Goal: Ask a question

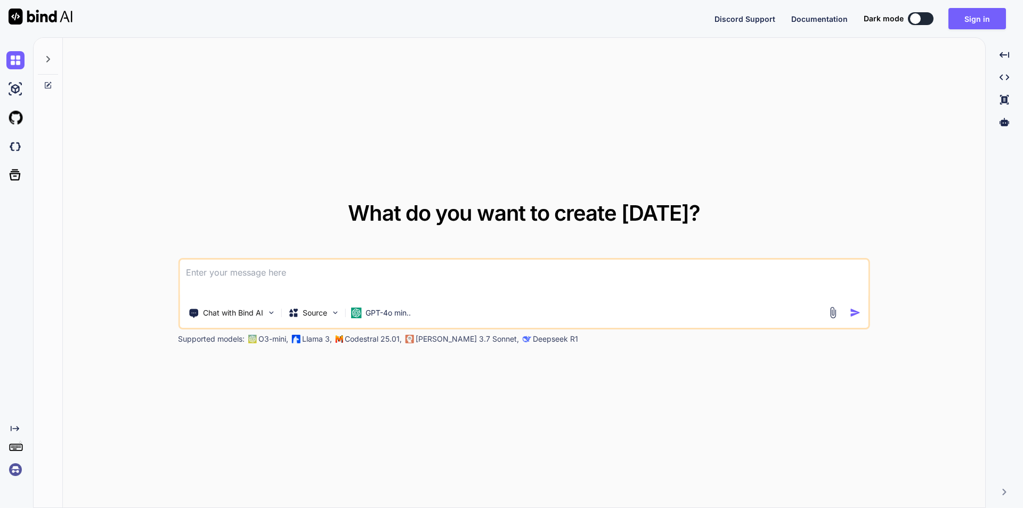
click at [347, 281] on textarea at bounding box center [524, 279] width 689 height 39
click at [987, 23] on button "Sign in" at bounding box center [978, 18] width 58 height 21
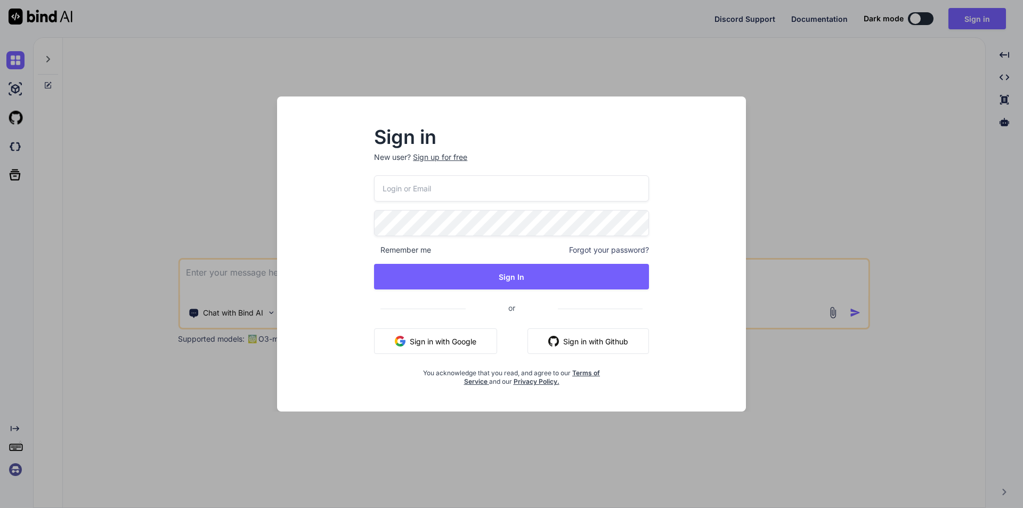
click at [559, 195] on input "email" at bounding box center [511, 188] width 275 height 26
type input "[EMAIL_ADDRESS][DOMAIN_NAME]"
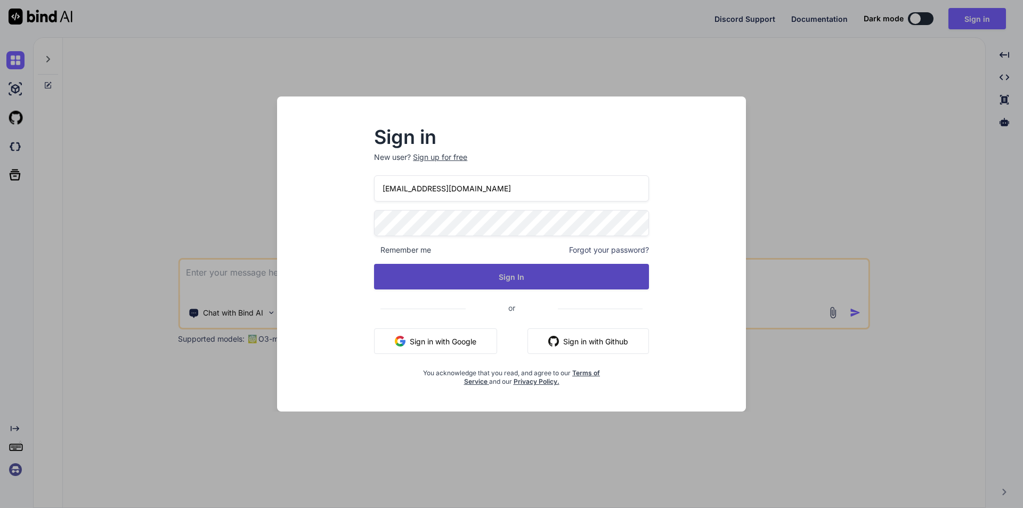
click at [524, 273] on button "Sign In" at bounding box center [511, 277] width 275 height 26
type textarea "x"
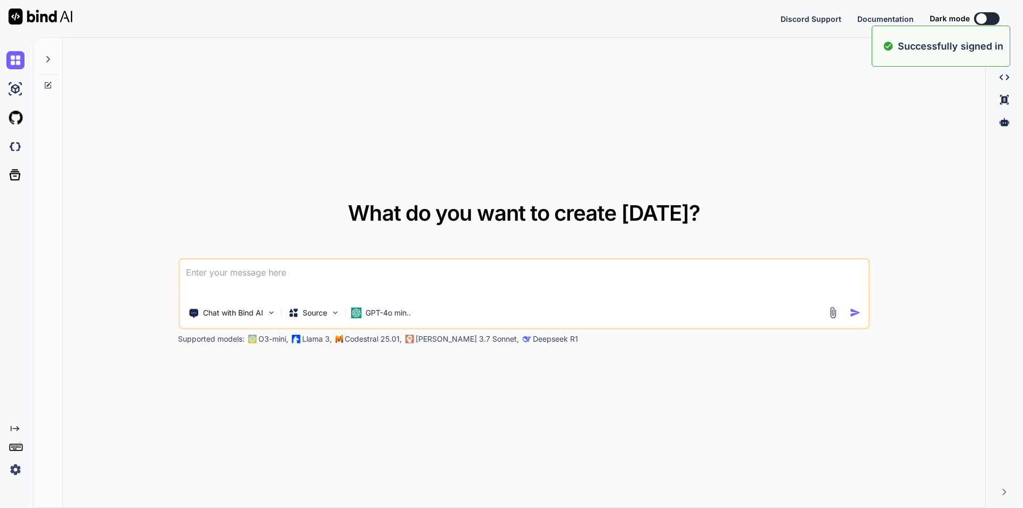
click at [438, 270] on textarea at bounding box center [524, 279] width 689 height 39
click at [359, 282] on textarea at bounding box center [524, 279] width 689 height 39
paste textarea "function renderPsychologyTable($prefix, $record, $start, $end, $colspan) { $out…"
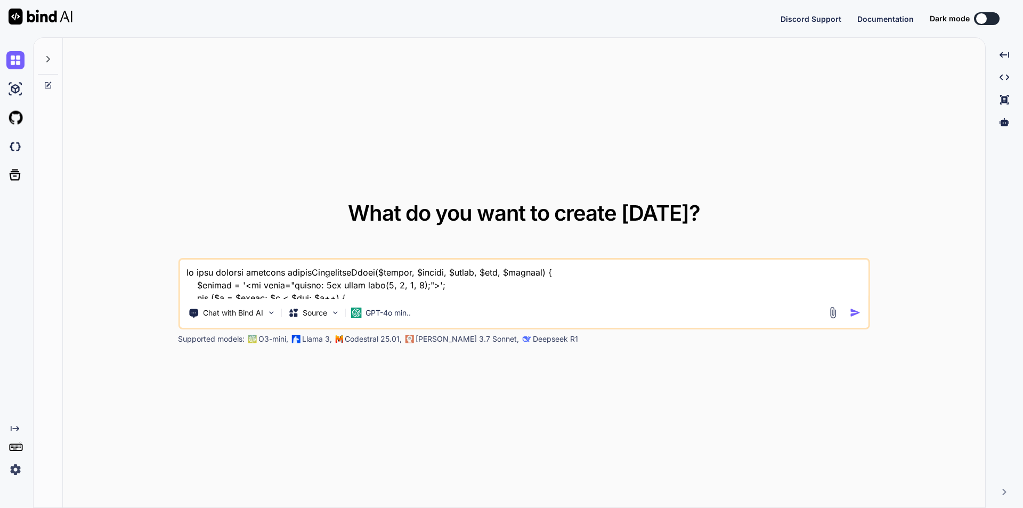
scroll to position [129, 0]
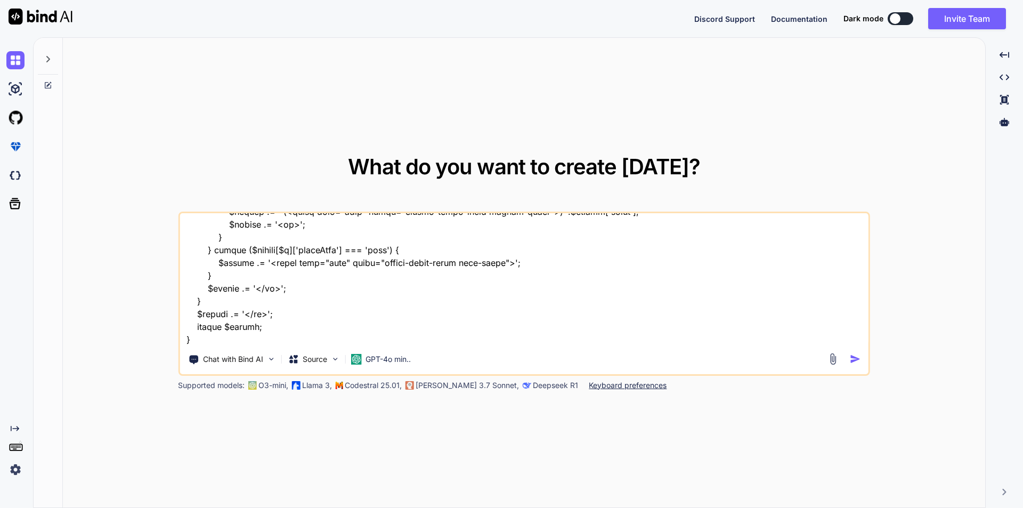
type textarea "is this correct function renderPsychologyTable($prefix, $record, $start, $end, …"
click at [855, 357] on img "button" at bounding box center [855, 358] width 11 height 11
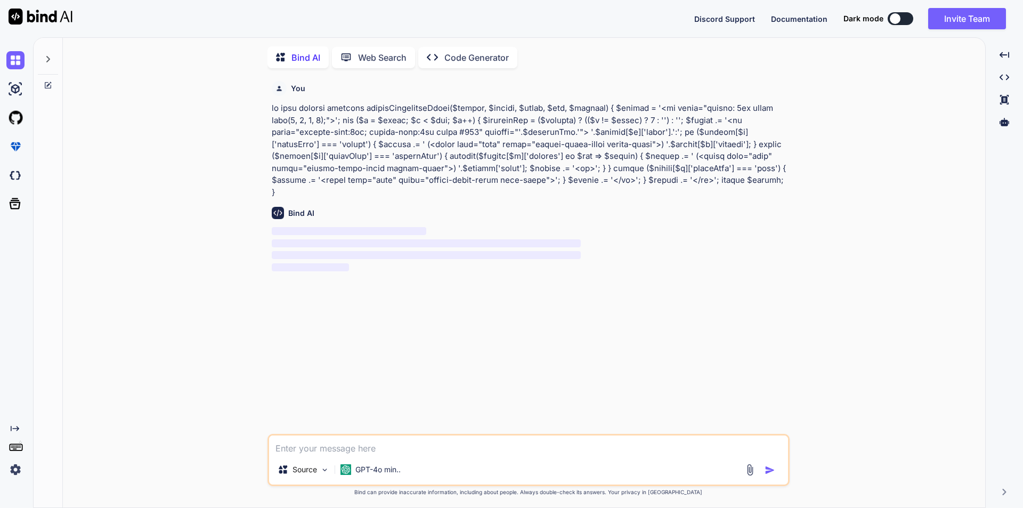
scroll to position [4, 0]
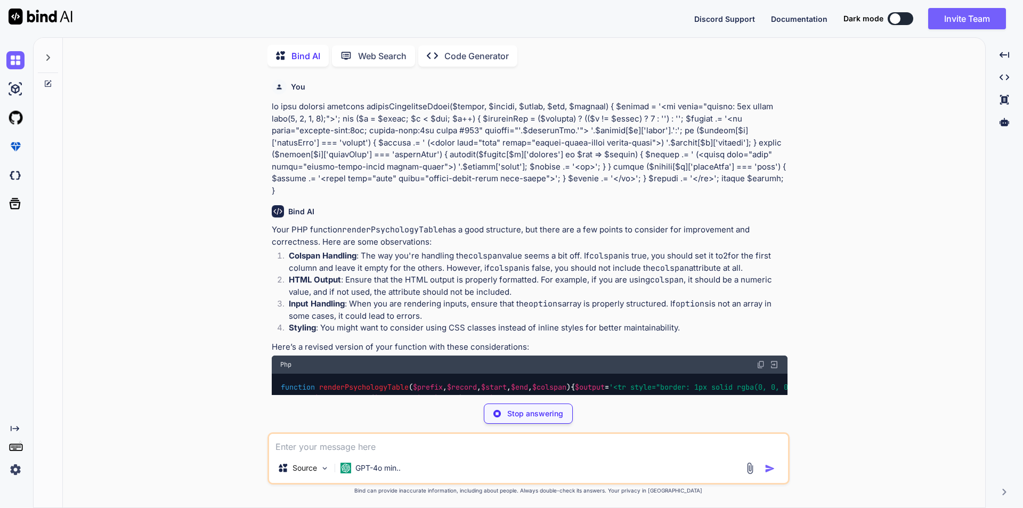
click at [767, 180] on p at bounding box center [530, 149] width 516 height 96
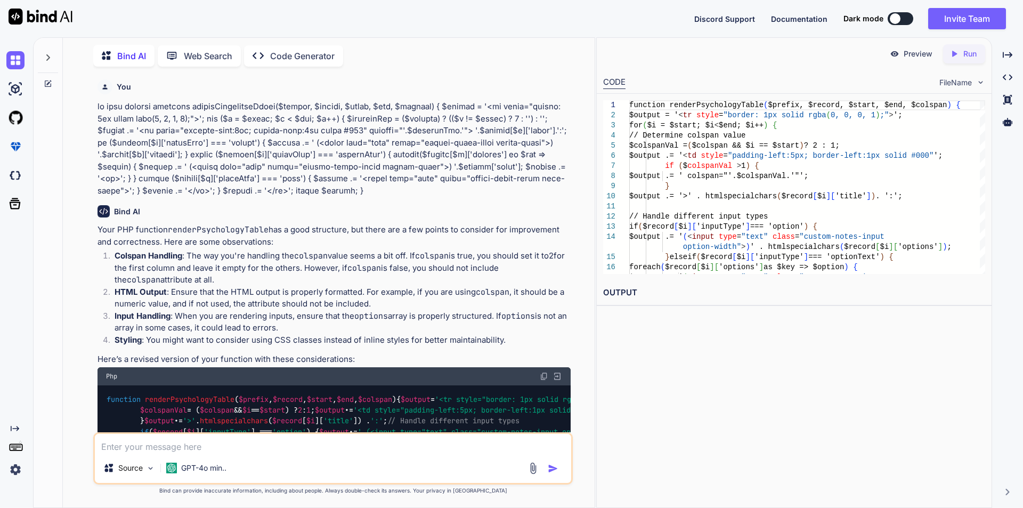
click at [514, 336] on p "Styling : You might want to consider using CSS classes instead of inline styles…" at bounding box center [343, 340] width 456 height 12
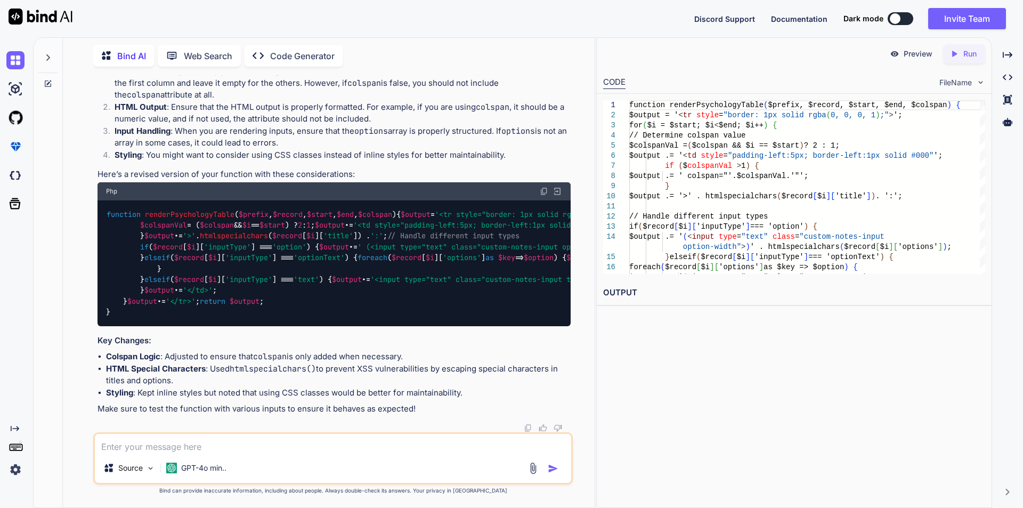
scroll to position [298, 0]
drag, startPoint x: 175, startPoint y: 285, endPoint x: 260, endPoint y: 283, distance: 84.2
click at [260, 283] on div "function renderPsychologyTable ( $prefix , $record , $start , $end , $colspan )…" at bounding box center [334, 263] width 473 height 126
copy code "$output .= '<br>' ;"
click at [195, 450] on textarea at bounding box center [333, 443] width 476 height 19
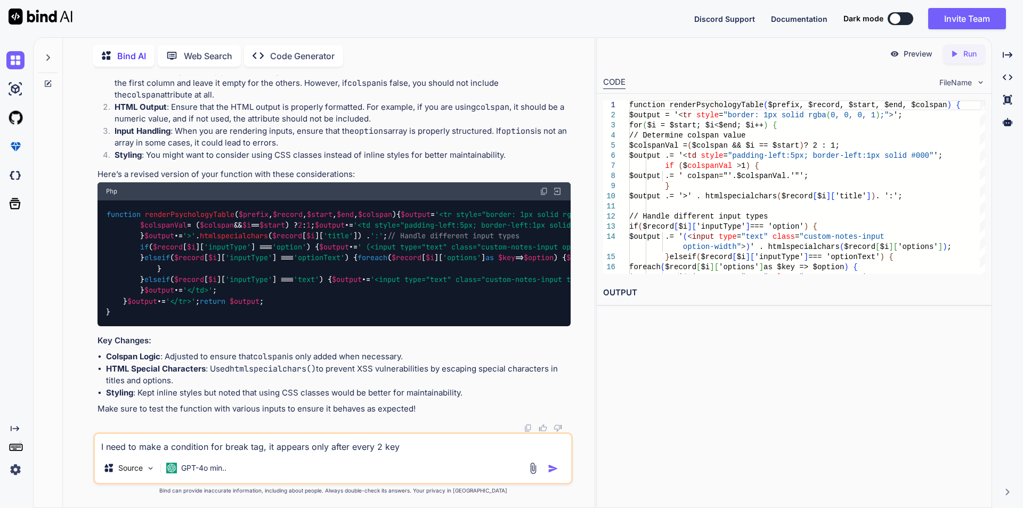
type textarea "I need to make a condition for break tag, it appears only after every 2 keys"
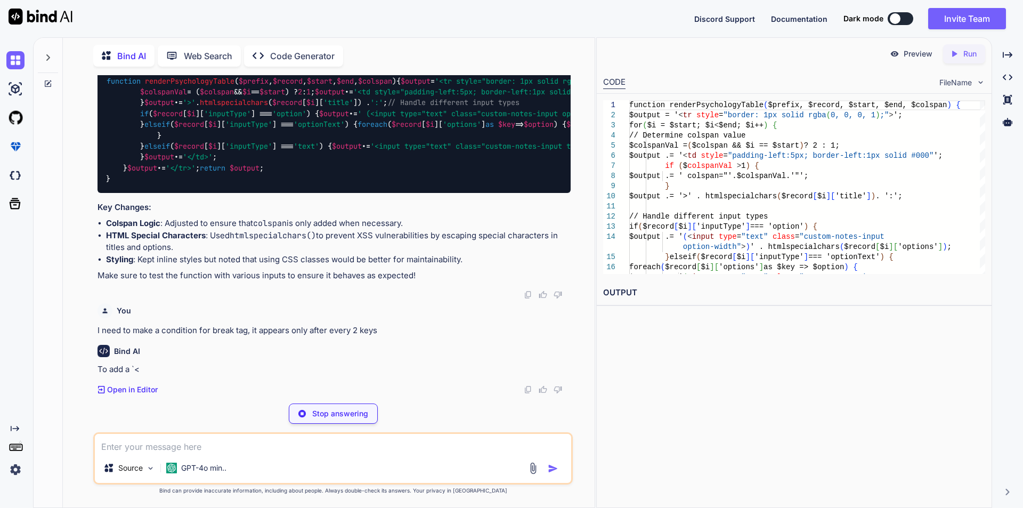
scroll to position [490, 0]
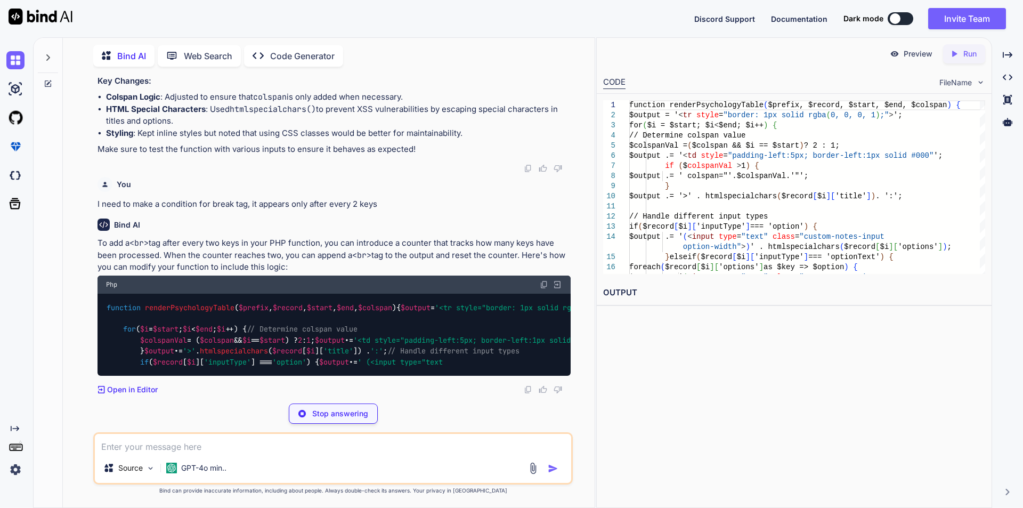
click at [501, 231] on div "Bind AI" at bounding box center [334, 224] width 473 height 12
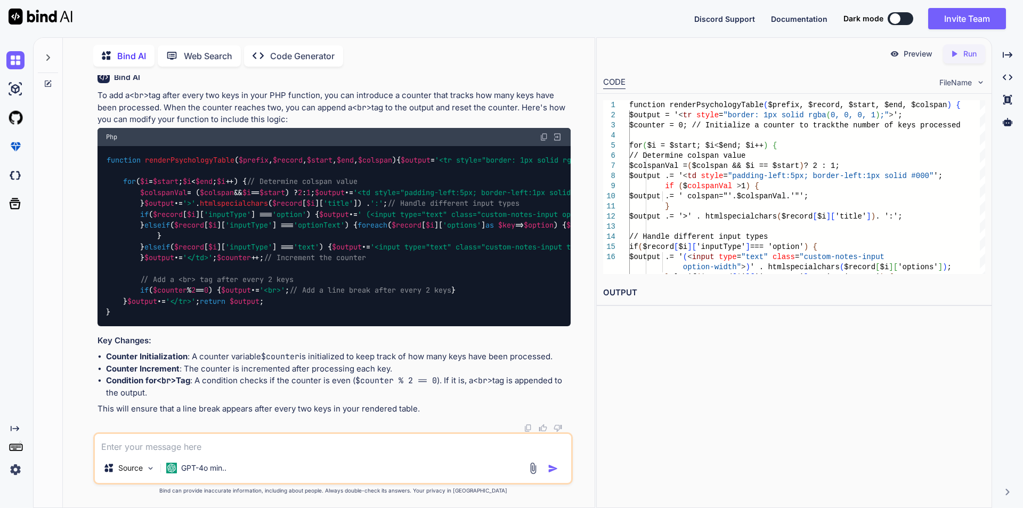
scroll to position [917, 0]
drag, startPoint x: 160, startPoint y: 212, endPoint x: 166, endPoint y: 245, distance: 34.1
click at [166, 245] on div "function renderPsychologyTable ( $prefix , $record , $start , $end , $colspan )…" at bounding box center [334, 236] width 473 height 180
copy code "foreach ( $record [ $i ][ 'options' ] as $key => $option ) { $output .= ' (<inp…"
click at [202, 448] on textarea at bounding box center [333, 443] width 476 height 19
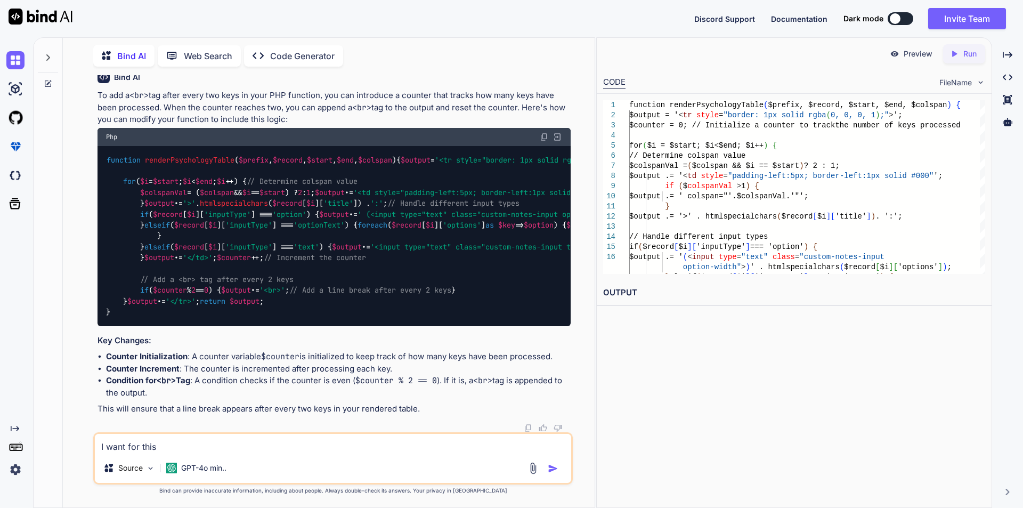
paste textarea "foreach ($record[$i]['options'] as $key => $option) { $output .= ' (<input type…"
type textarea "I want for this foreach ($record[$i]['options'] as $key => $option) { $output .…"
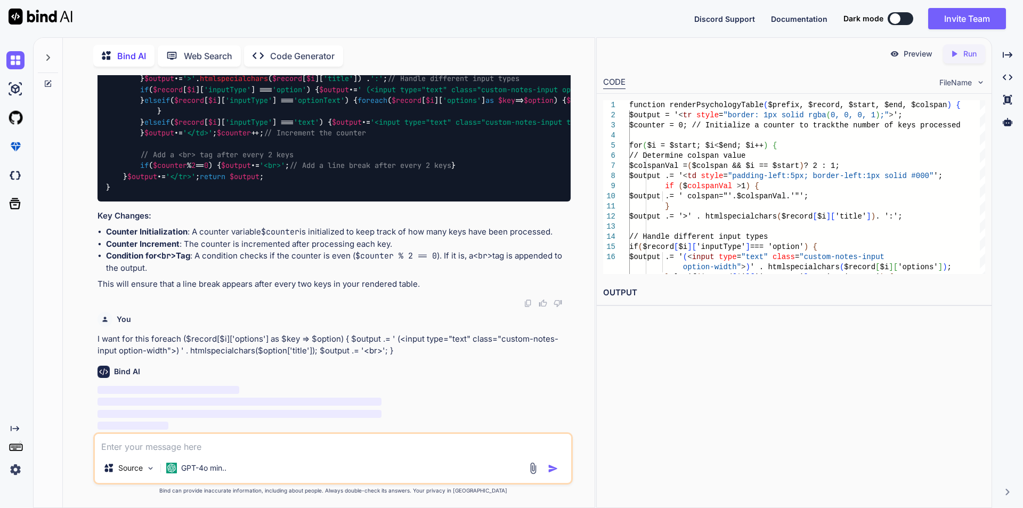
scroll to position [1146, 0]
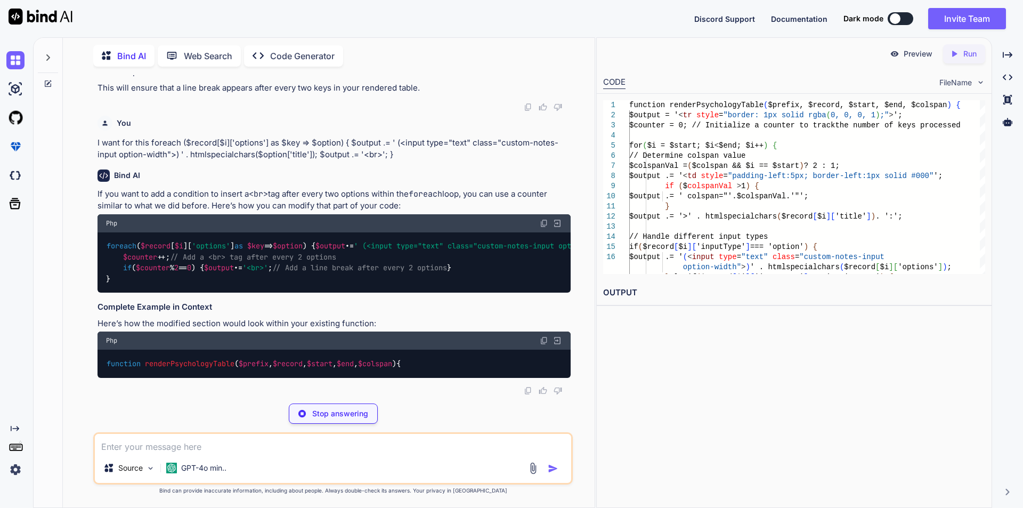
click at [493, 409] on div "Stop answering" at bounding box center [333, 413] width 480 height 20
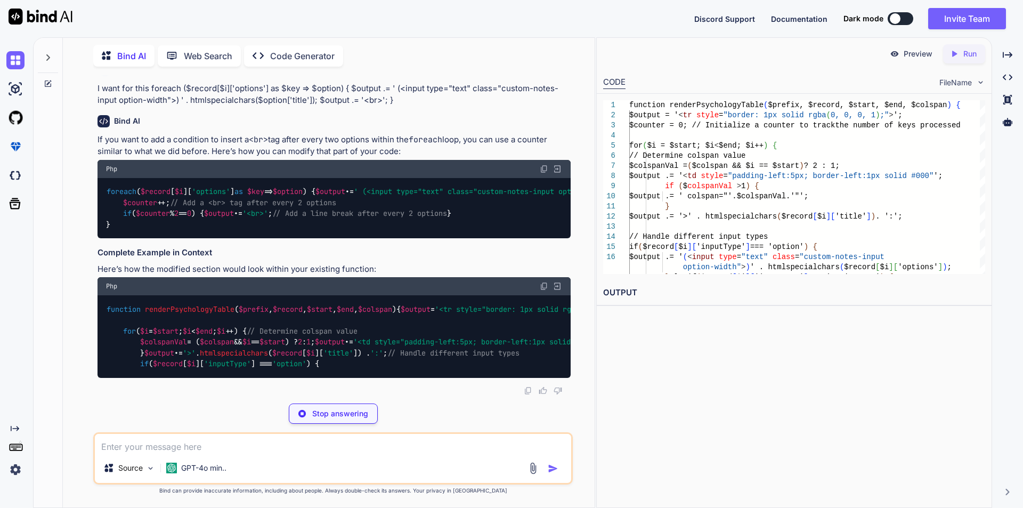
click at [462, 127] on div "Bind AI" at bounding box center [334, 121] width 473 height 12
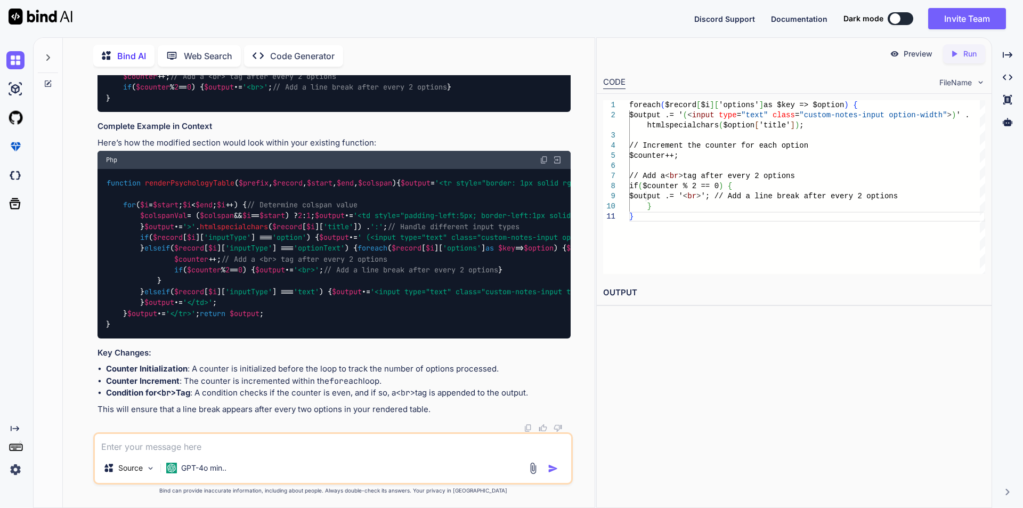
scroll to position [1721, 0]
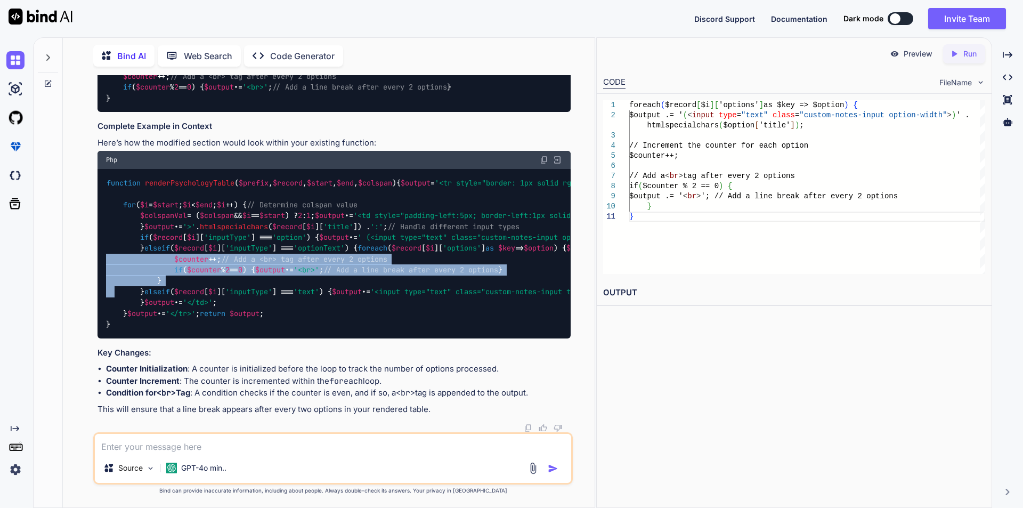
drag, startPoint x: 176, startPoint y: 284, endPoint x: 191, endPoint y: 350, distance: 67.1
click at [191, 338] on div "function renderPsychologyTable ( $prefix , $record , $start , $end , $colspan )…" at bounding box center [334, 253] width 473 height 169
copy code "// Increment the counter for each option $counter ++; // Add a <br> tag after e…"
